Goal: Find specific page/section: Find specific page/section

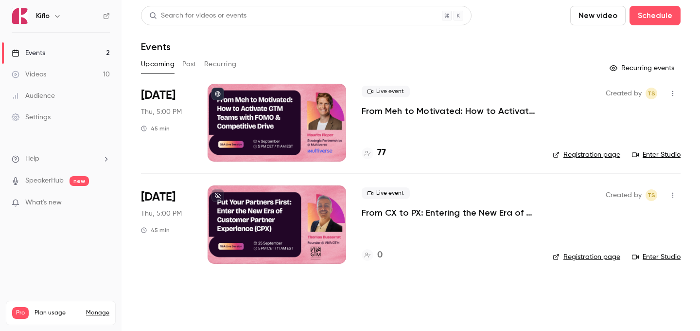
click at [384, 151] on h4 "77" at bounding box center [381, 152] width 9 height 13
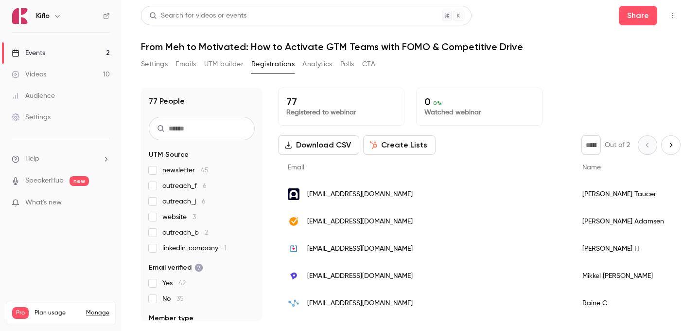
click at [73, 49] on link "Events 2" at bounding box center [61, 52] width 122 height 21
